Goal: Task Accomplishment & Management: Use online tool/utility

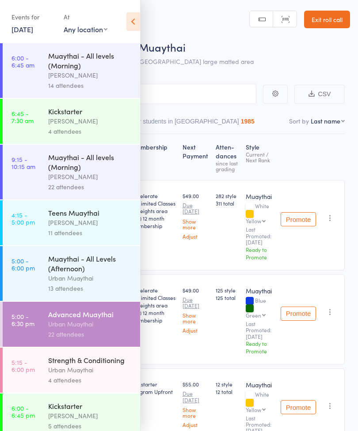
click at [137, 24] on icon at bounding box center [133, 21] width 14 height 19
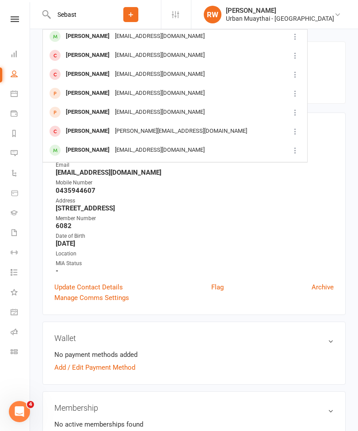
scroll to position [147, 0]
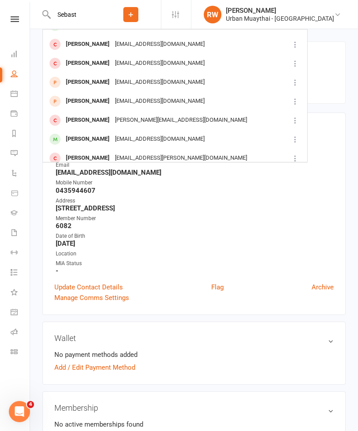
type input "Sebast"
click at [108, 140] on div "[PERSON_NAME]" at bounding box center [87, 139] width 49 height 13
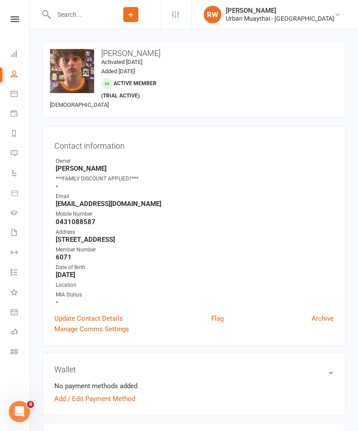
click at [0, 0] on icon at bounding box center [0, 0] width 0 height 0
click at [76, 14] on input "text" at bounding box center [76, 14] width 50 height 12
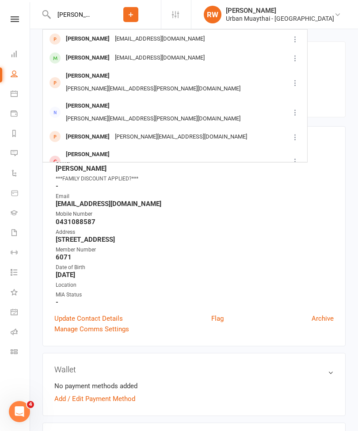
type input "Alec"
click at [103, 57] on div "[PERSON_NAME]" at bounding box center [87, 58] width 49 height 13
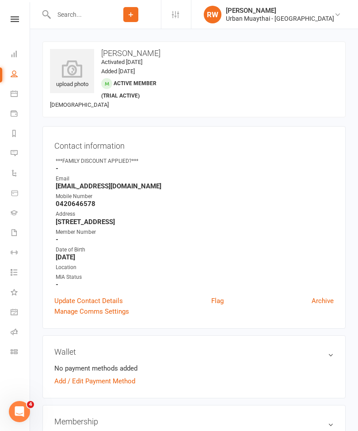
click at [75, 71] on icon at bounding box center [72, 69] width 44 height 18
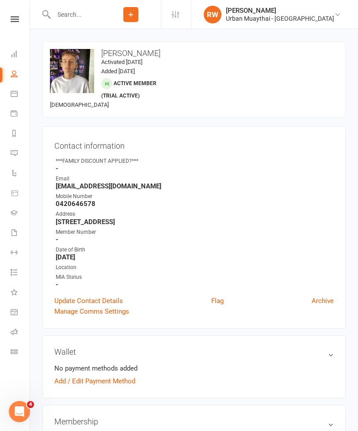
click at [96, 18] on input "text" at bounding box center [76, 14] width 50 height 12
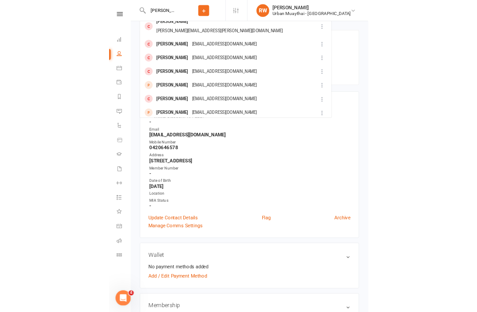
scroll to position [247, 0]
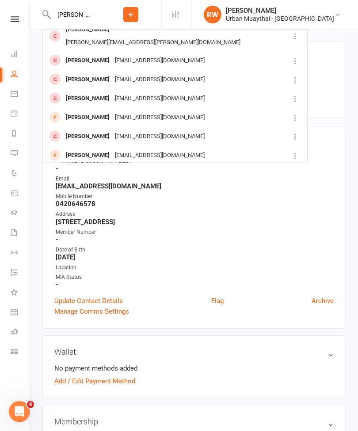
type input "George"
click at [230, 89] on div "George Livanidis glivan@icloud.com" at bounding box center [165, 98] width 245 height 18
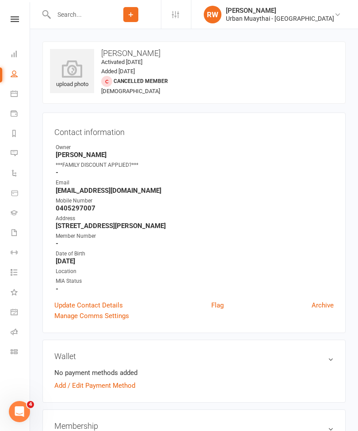
click at [86, 10] on input "text" at bounding box center [76, 14] width 50 height 12
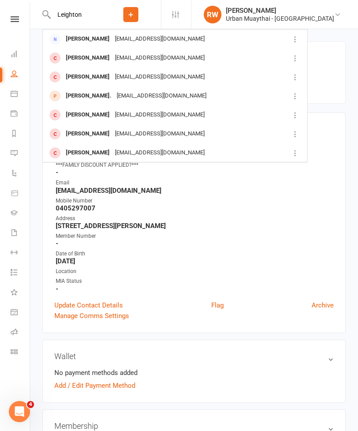
type input "Leighton"
click at [103, 79] on div "George Leighton" at bounding box center [87, 77] width 49 height 13
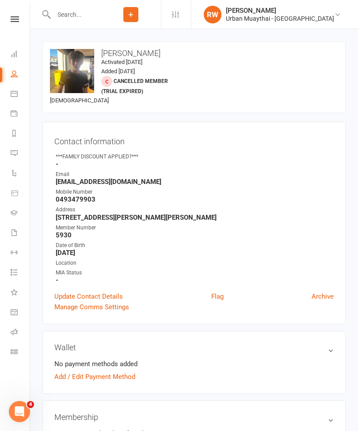
click at [89, 9] on input "text" at bounding box center [76, 14] width 50 height 12
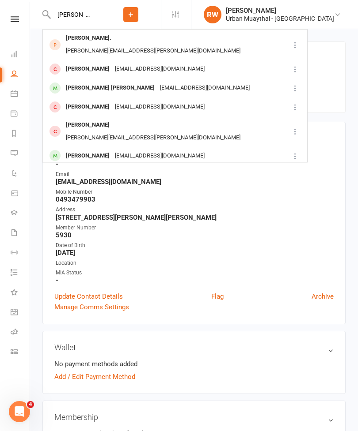
type input "Cooper"
click at [95, 169] on div "Cooper Cornes" at bounding box center [110, 175] width 94 height 13
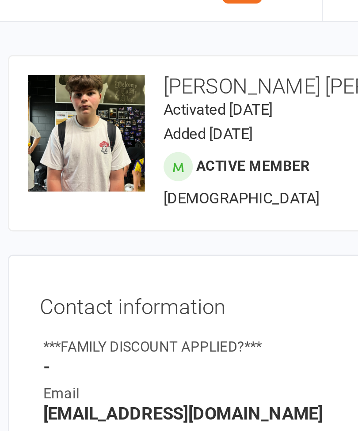
click at [0, 0] on div "change photo" at bounding box center [0, 0] width 0 height 0
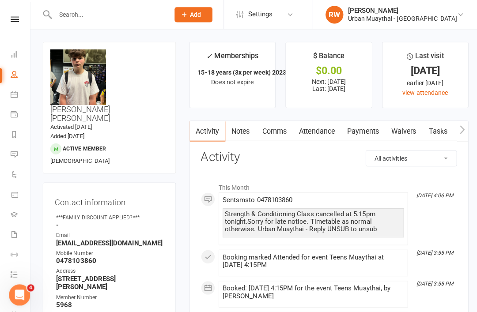
click at [12, 19] on icon at bounding box center [15, 19] width 8 height 6
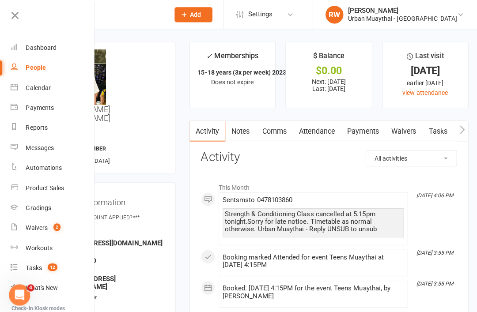
click at [25, 48] on link "Dashboard" at bounding box center [52, 48] width 83 height 20
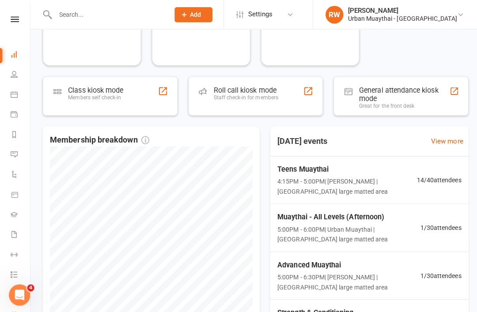
scroll to position [353, 0]
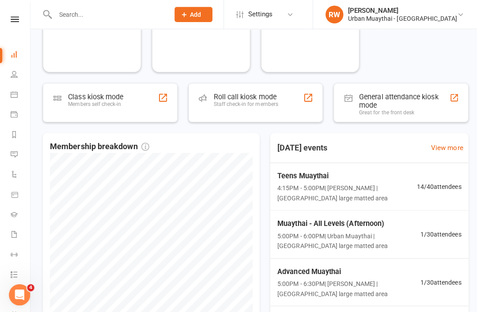
click at [216, 108] on div "Roll call kiosk mode Staff check-in for members" at bounding box center [244, 103] width 64 height 23
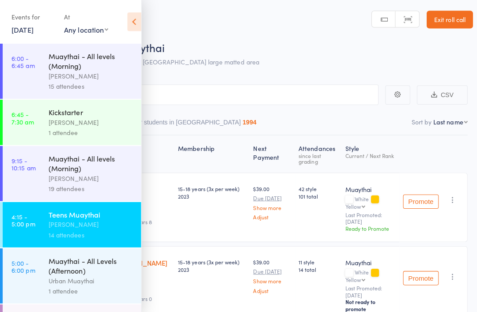
click at [139, 19] on icon at bounding box center [133, 21] width 14 height 19
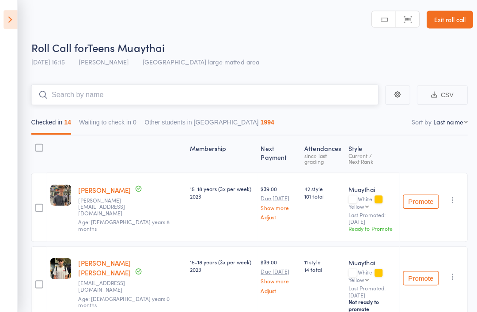
click at [67, 98] on input "search" at bounding box center [203, 94] width 344 height 20
click at [399, 53] on div "Roll Call for Teens Muaythai" at bounding box center [250, 47] width 438 height 15
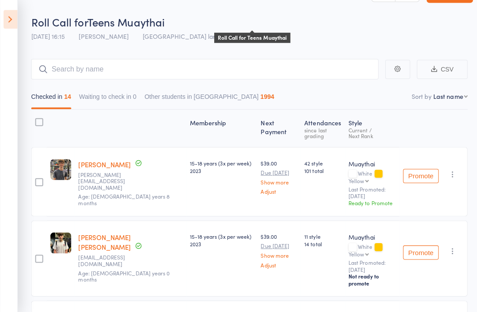
scroll to position [26, 0]
click at [453, 98] on select "First name Last name Birthday [DATE]? Behind on payments? Check in time Next pa…" at bounding box center [447, 95] width 34 height 9
select select "4"
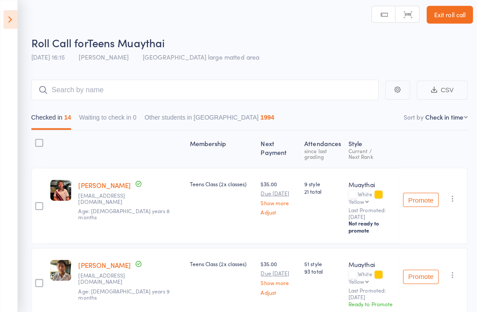
scroll to position [0, 0]
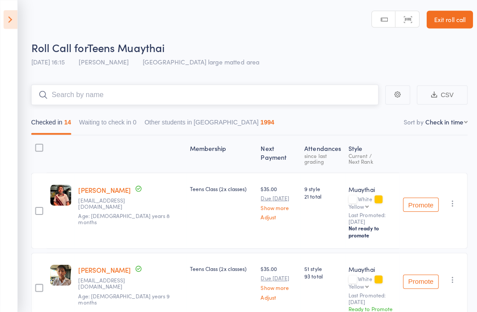
click at [70, 88] on input "search" at bounding box center [203, 94] width 344 height 20
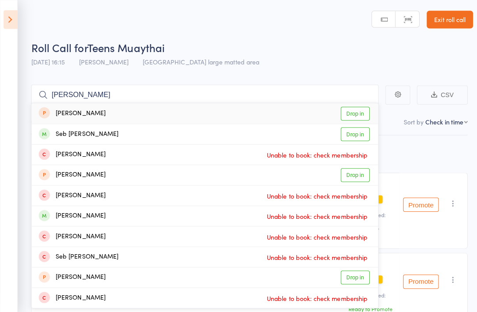
click at [285, 40] on div "Roll Call for Teens Muaythai" at bounding box center [250, 47] width 438 height 15
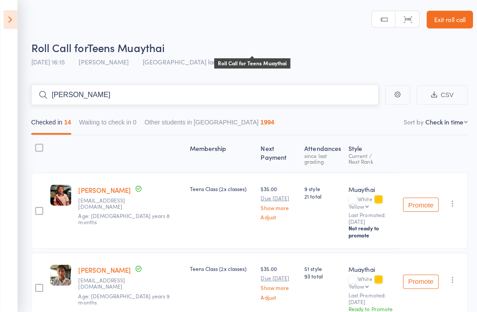
click at [105, 94] on input "Sebastian" at bounding box center [203, 94] width 344 height 20
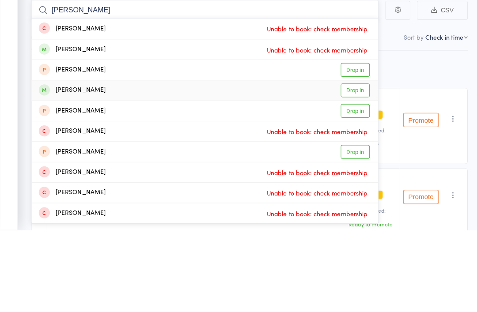
type input "Sebastian t"
click at [359, 167] on link "Drop in" at bounding box center [352, 174] width 29 height 14
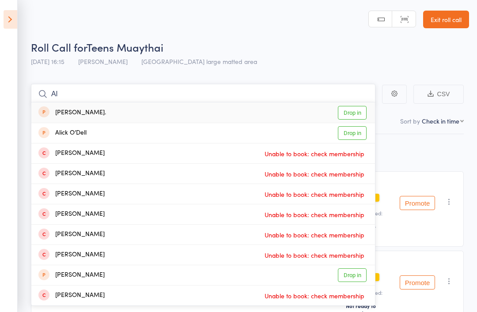
type input "A"
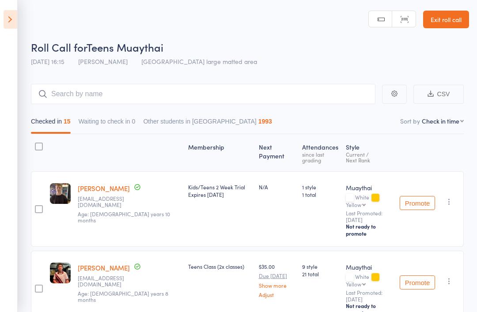
click at [446, 61] on div "Roll Call for Teens Muaythai 11 Aug 16:15 Tiago Zanon Miami large matted area" at bounding box center [250, 55] width 438 height 31
click at [63, 95] on input "search" at bounding box center [203, 94] width 344 height 20
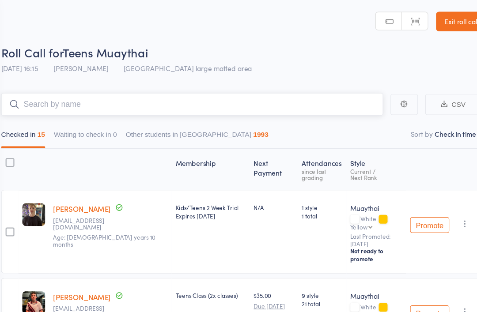
click at [298, 104] on input "search" at bounding box center [203, 94] width 344 height 20
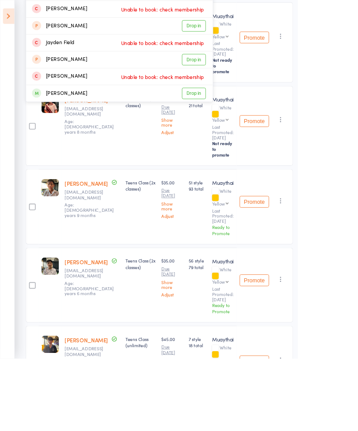
scroll to position [16, 0]
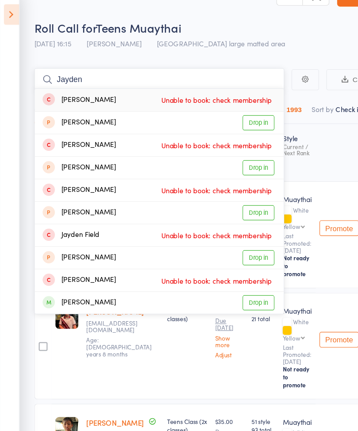
type input "Jayden"
click at [230, 273] on link "Drop in" at bounding box center [233, 280] width 29 height 14
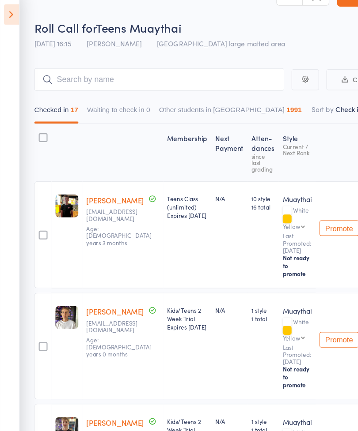
click at [126, 29] on span "Teens Muaythai" at bounding box center [125, 31] width 77 height 15
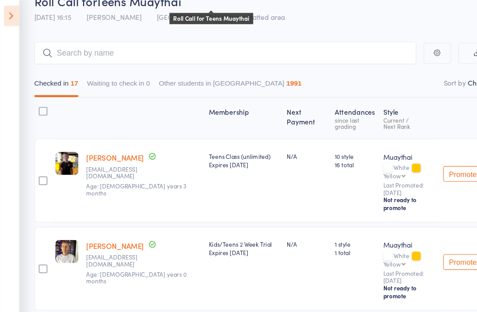
scroll to position [41, 0]
click at [337, 46] on input "search" at bounding box center [203, 53] width 344 height 20
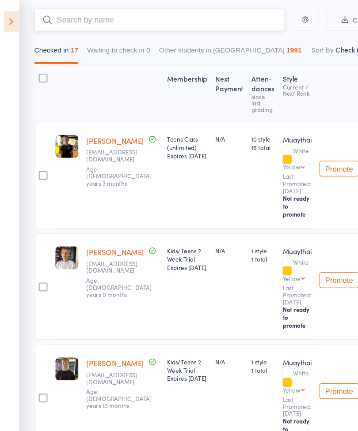
scroll to position [0, 0]
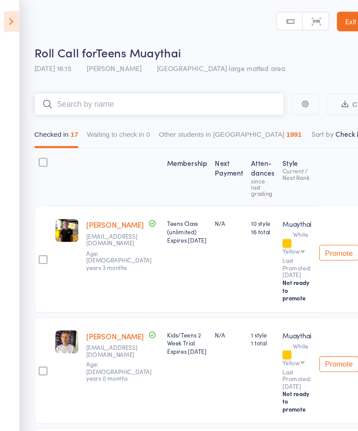
click at [206, 95] on input "search" at bounding box center [143, 94] width 225 height 20
click at [58, 204] on img at bounding box center [60, 208] width 21 height 21
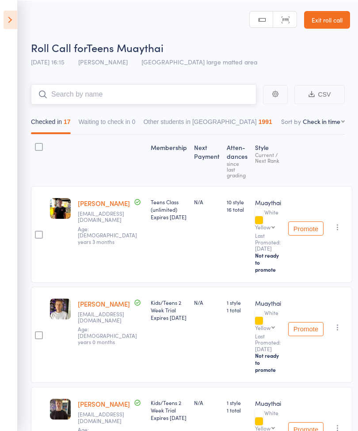
click at [116, 95] on input "search" at bounding box center [143, 94] width 225 height 20
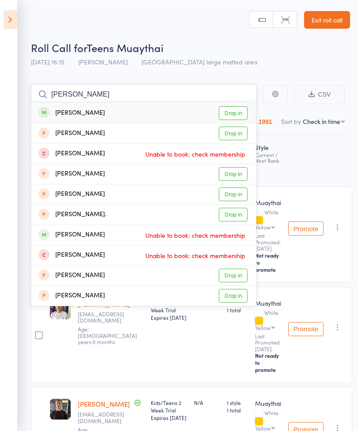
type input "George leig"
click at [237, 113] on link "Drop in" at bounding box center [233, 113] width 29 height 14
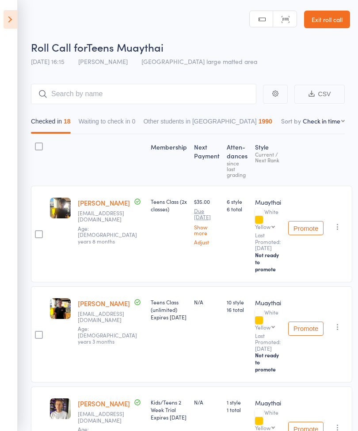
click at [7, 19] on icon at bounding box center [11, 19] width 14 height 19
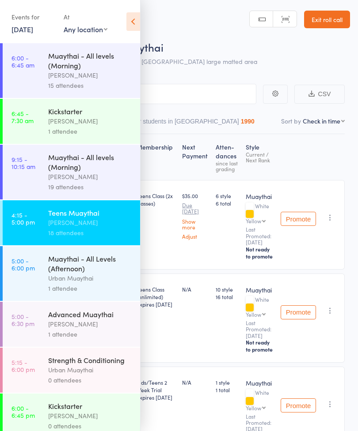
click at [82, 281] on div "Urban Muaythai" at bounding box center [90, 278] width 84 height 10
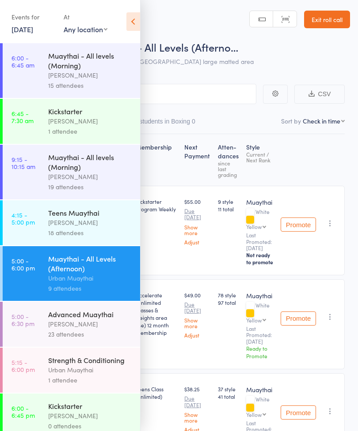
click at [132, 27] on icon at bounding box center [133, 21] width 14 height 19
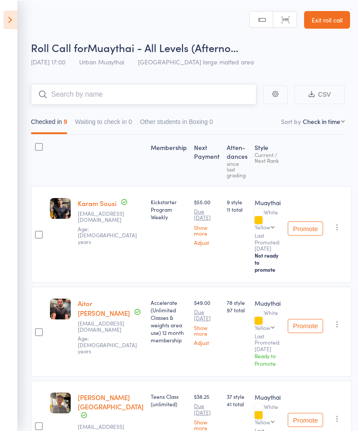
click at [188, 94] on input "search" at bounding box center [143, 94] width 225 height 20
type input "Ail"
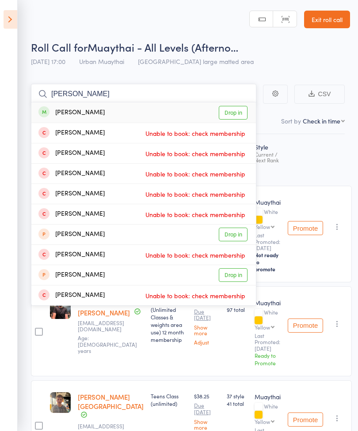
type input "Bailey wilson"
click at [232, 113] on link "Drop in" at bounding box center [233, 113] width 29 height 14
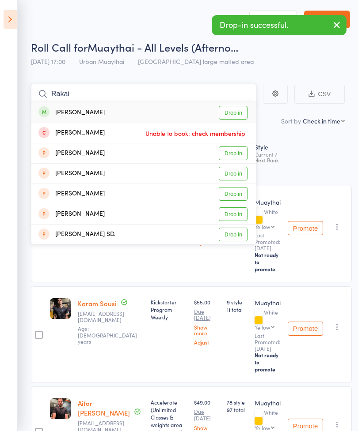
type input "Rakai"
click at [125, 110] on div "Rakai Rangi Drop in" at bounding box center [143, 112] width 224 height 20
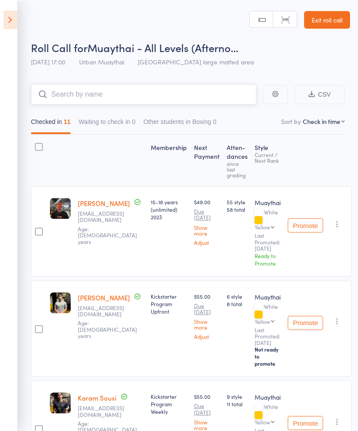
click at [137, 95] on input "search" at bounding box center [143, 94] width 225 height 20
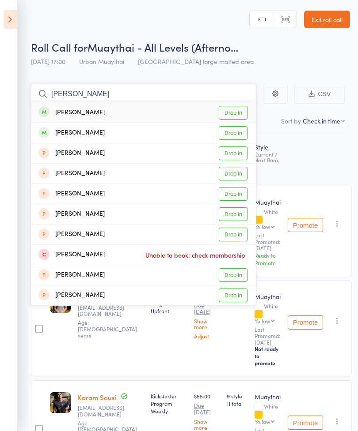
type input "Harry watts"
click at [236, 114] on link "Drop in" at bounding box center [233, 113] width 29 height 14
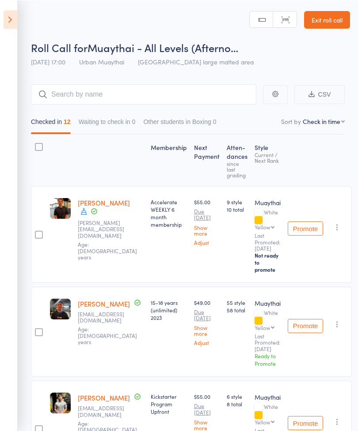
click at [14, 25] on icon at bounding box center [11, 19] width 14 height 19
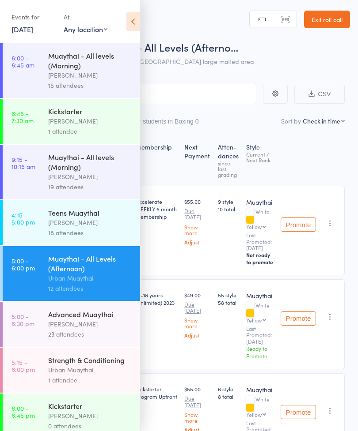
click at [74, 312] on div "Tiago Zanon" at bounding box center [90, 324] width 84 height 10
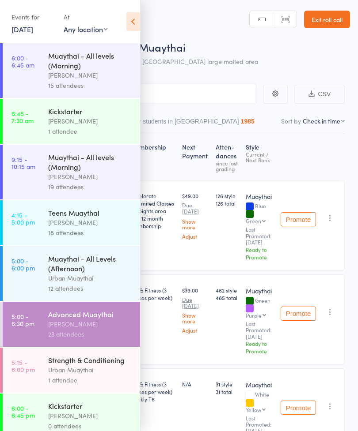
click at [128, 26] on icon at bounding box center [133, 21] width 14 height 19
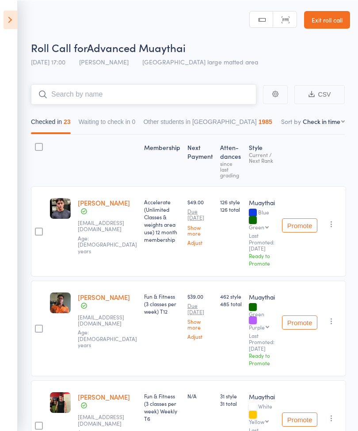
click at [117, 92] on input "search" at bounding box center [143, 94] width 225 height 20
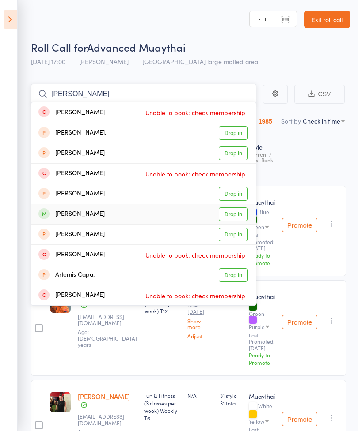
type input "Arthur"
click at [235, 216] on link "Drop in" at bounding box center [233, 215] width 29 height 14
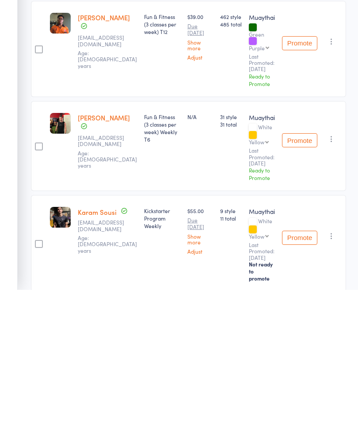
scroll to position [239, 0]
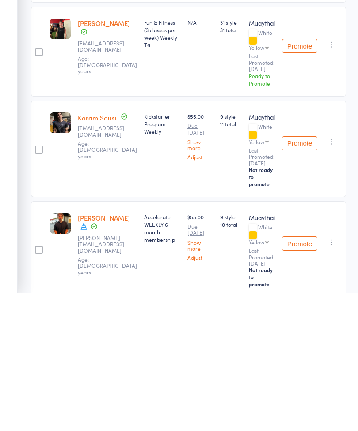
click at [329, 275] on icon "button" at bounding box center [331, 279] width 9 height 9
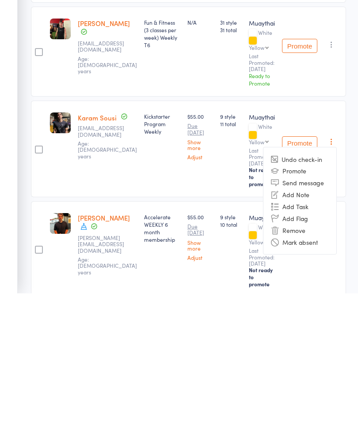
scroll to position [468, 0]
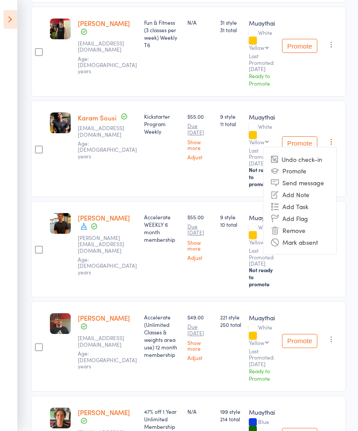
click at [304, 236] on li "Remove" at bounding box center [299, 230] width 73 height 12
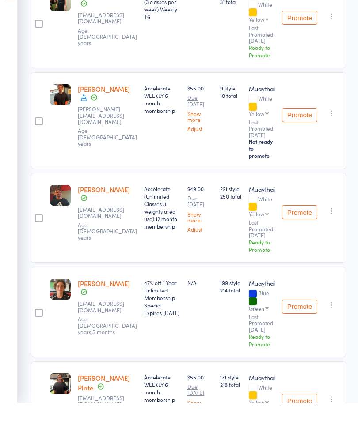
scroll to position [496, 0]
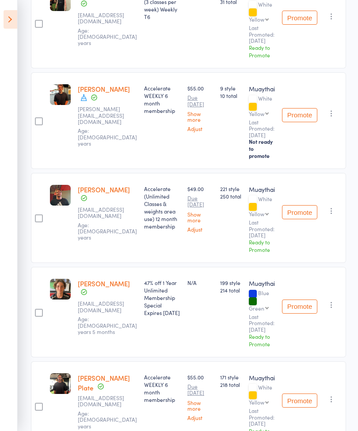
click at [330, 118] on icon "button" at bounding box center [331, 113] width 9 height 9
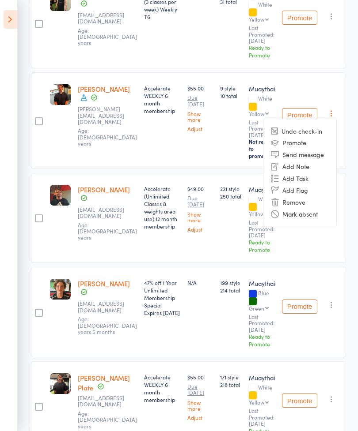
click at [312, 208] on li "Remove" at bounding box center [299, 202] width 73 height 12
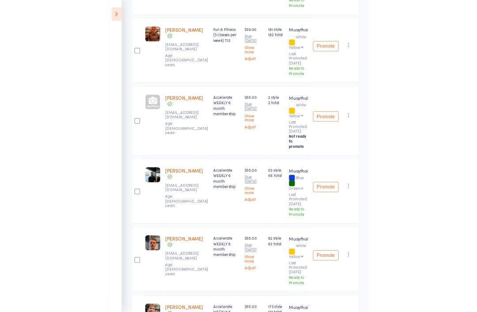
scroll to position [945, 0]
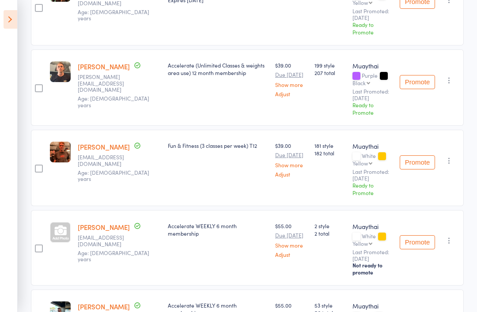
click at [177, 312] on div "Membership Next Payment Atten­dances since last grading Style Current / Next Ra…" at bounding box center [247, 100] width 433 height 1823
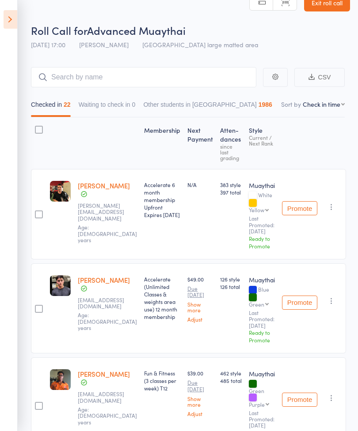
scroll to position [0, 0]
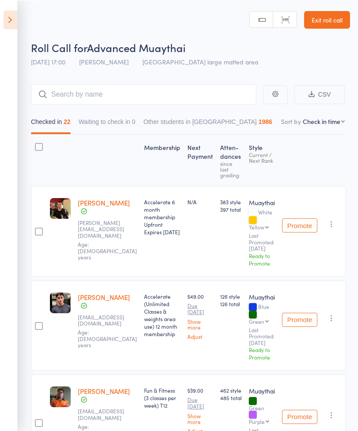
click at [10, 23] on icon at bounding box center [11, 19] width 14 height 19
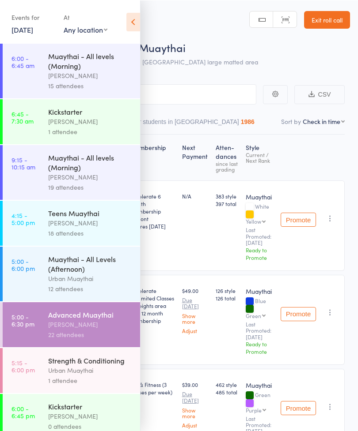
click at [86, 283] on div "Urban Muaythai" at bounding box center [90, 278] width 84 height 10
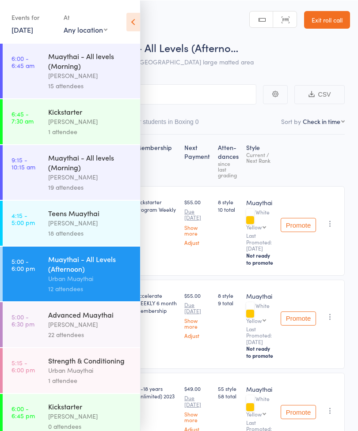
click at [131, 28] on icon at bounding box center [133, 21] width 14 height 19
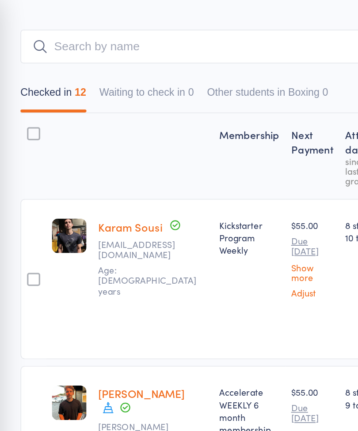
scroll to position [65, 0]
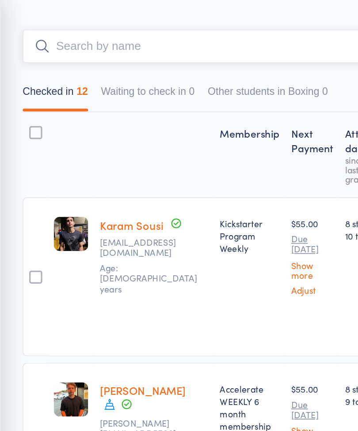
click at [66, 29] on input "search" at bounding box center [143, 29] width 225 height 20
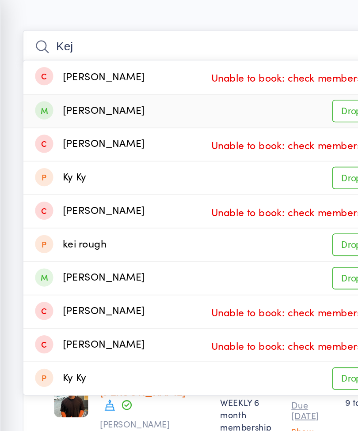
type input "Kej"
click at [70, 69] on div "Kejdi Palushi" at bounding box center [71, 68] width 66 height 10
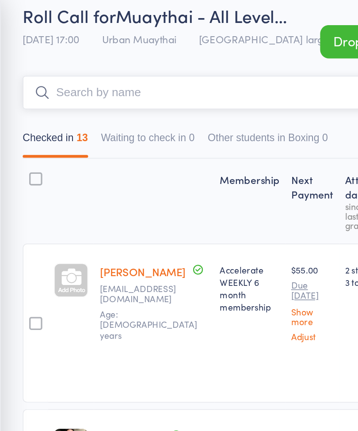
scroll to position [38, 0]
click at [50, 171] on div at bounding box center [60, 170] width 21 height 21
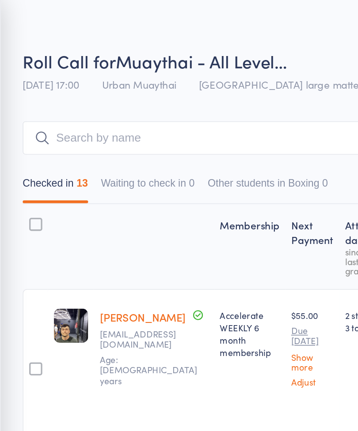
scroll to position [0, 0]
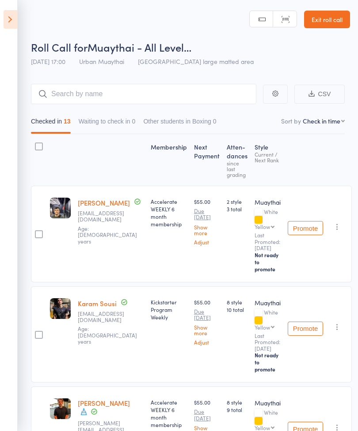
click at [14, 21] on icon at bounding box center [11, 19] width 14 height 19
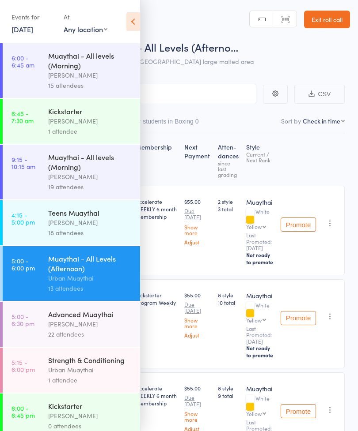
click at [77, 312] on div "Tiago Zanon" at bounding box center [90, 324] width 84 height 10
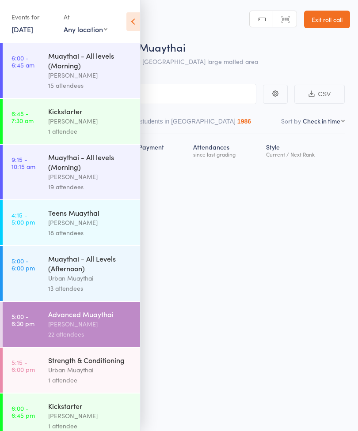
click at [133, 25] on icon at bounding box center [133, 21] width 14 height 19
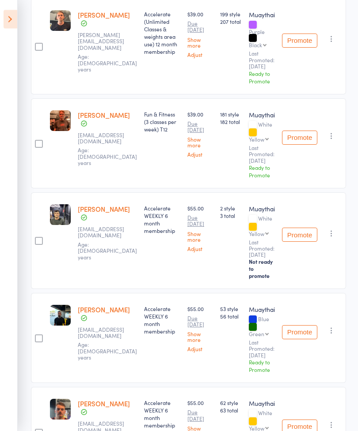
scroll to position [1155, 0]
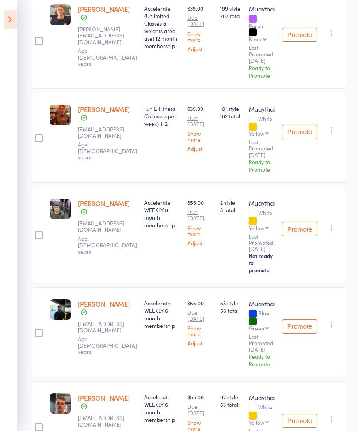
click at [330, 232] on icon "button" at bounding box center [331, 227] width 9 height 9
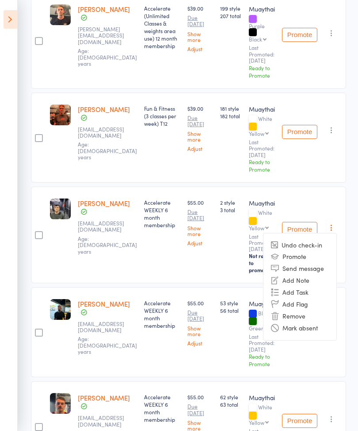
click at [302, 312] on li "Remove" at bounding box center [299, 316] width 73 height 12
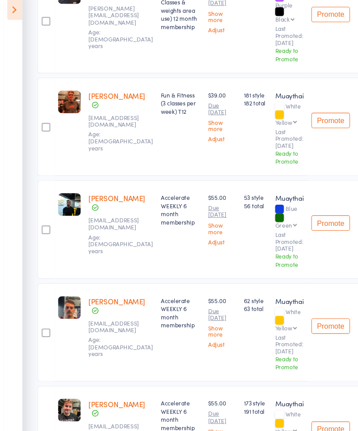
scroll to position [1154, 0]
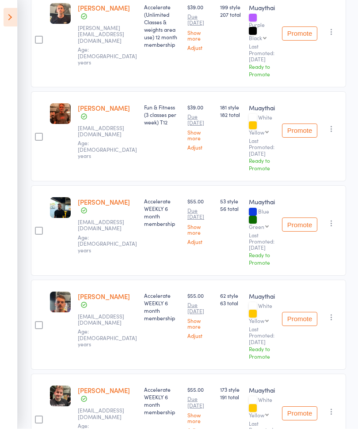
click at [193, 312] on div "$55.00 Due Aug 13 Show more Adjust" at bounding box center [200, 411] width 26 height 47
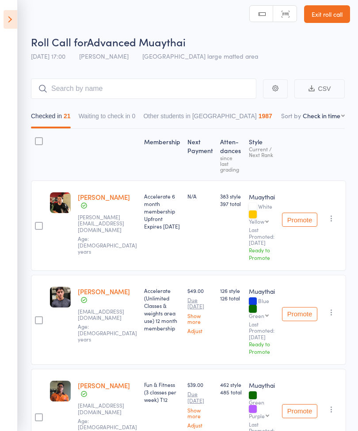
scroll to position [0, 0]
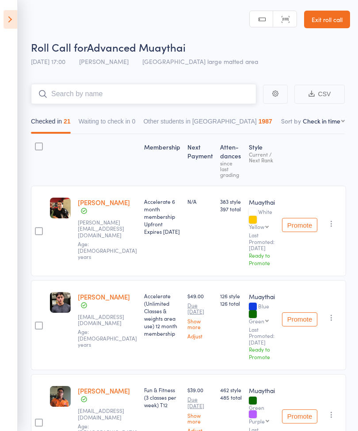
click at [142, 99] on input "search" at bounding box center [143, 94] width 225 height 20
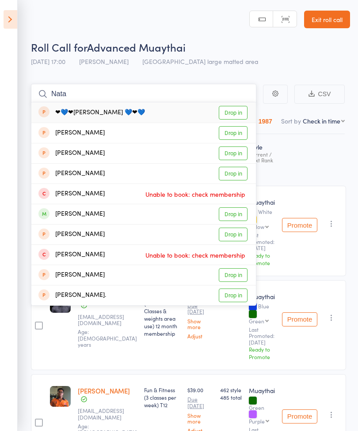
type input "Nata"
click at [233, 216] on link "Drop in" at bounding box center [233, 215] width 29 height 14
